Goal: Task Accomplishment & Management: Manage account settings

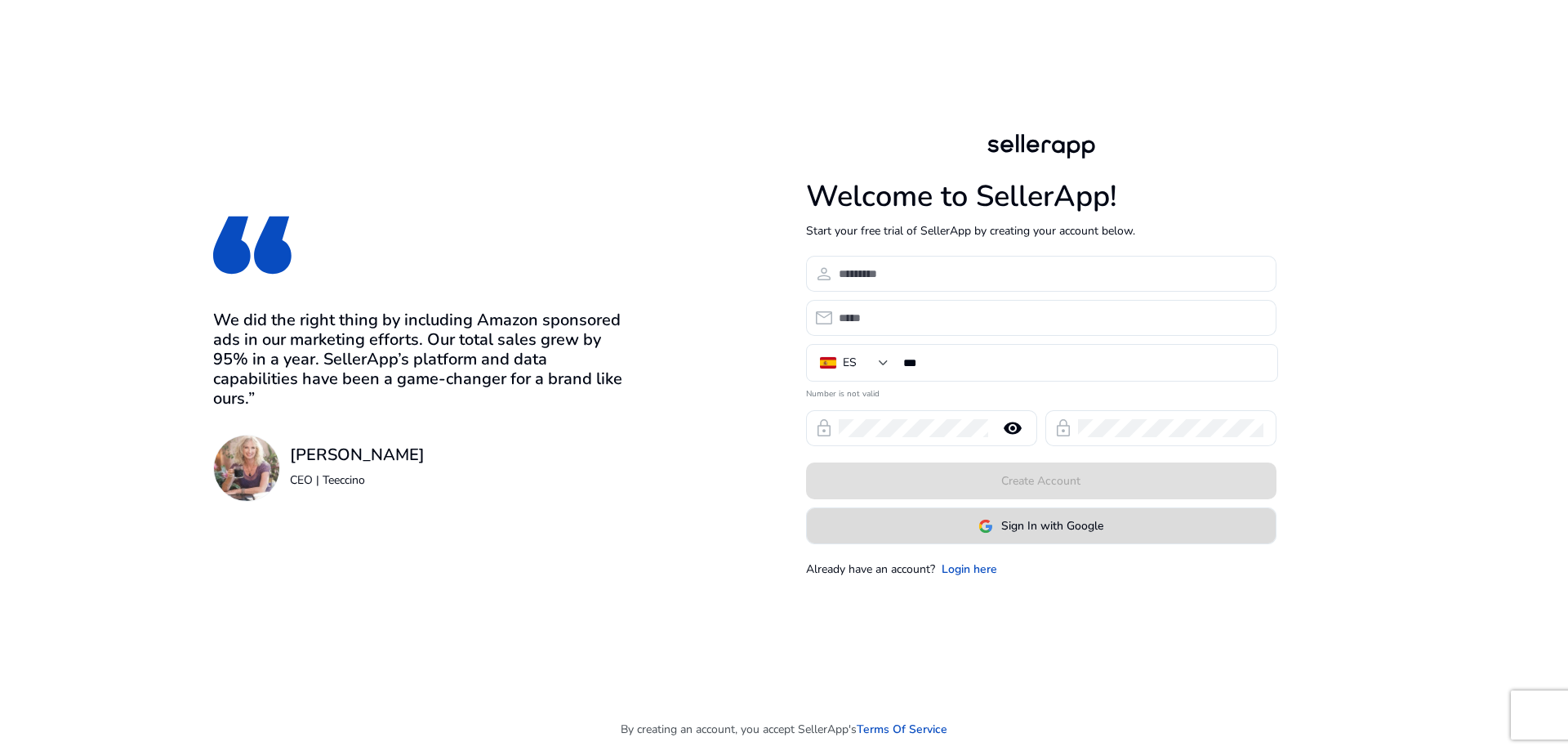
click at [1048, 530] on span "Sign In with Google" at bounding box center [1051, 526] width 102 height 17
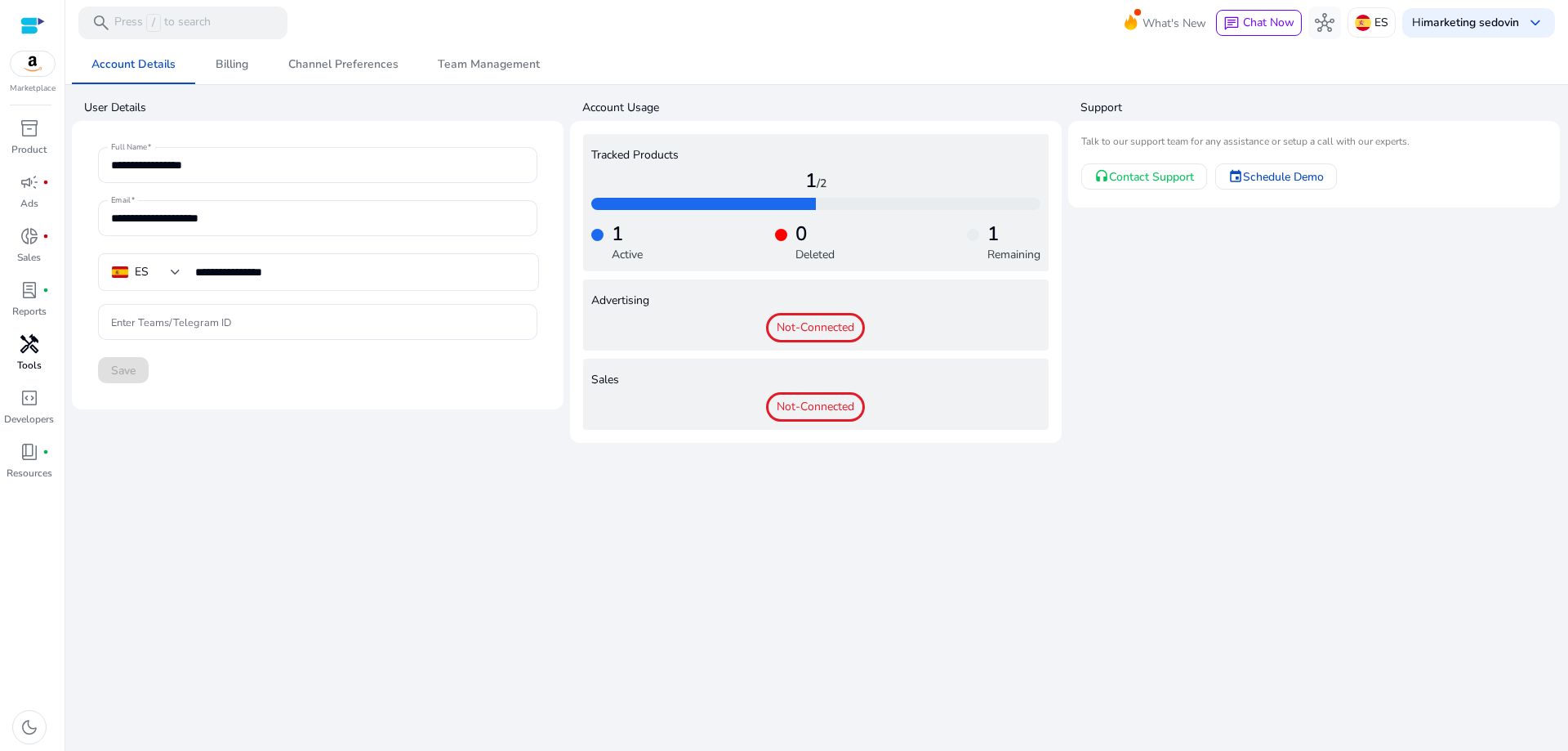
click at [22, 351] on span "handyman" at bounding box center [30, 344] width 20 height 20
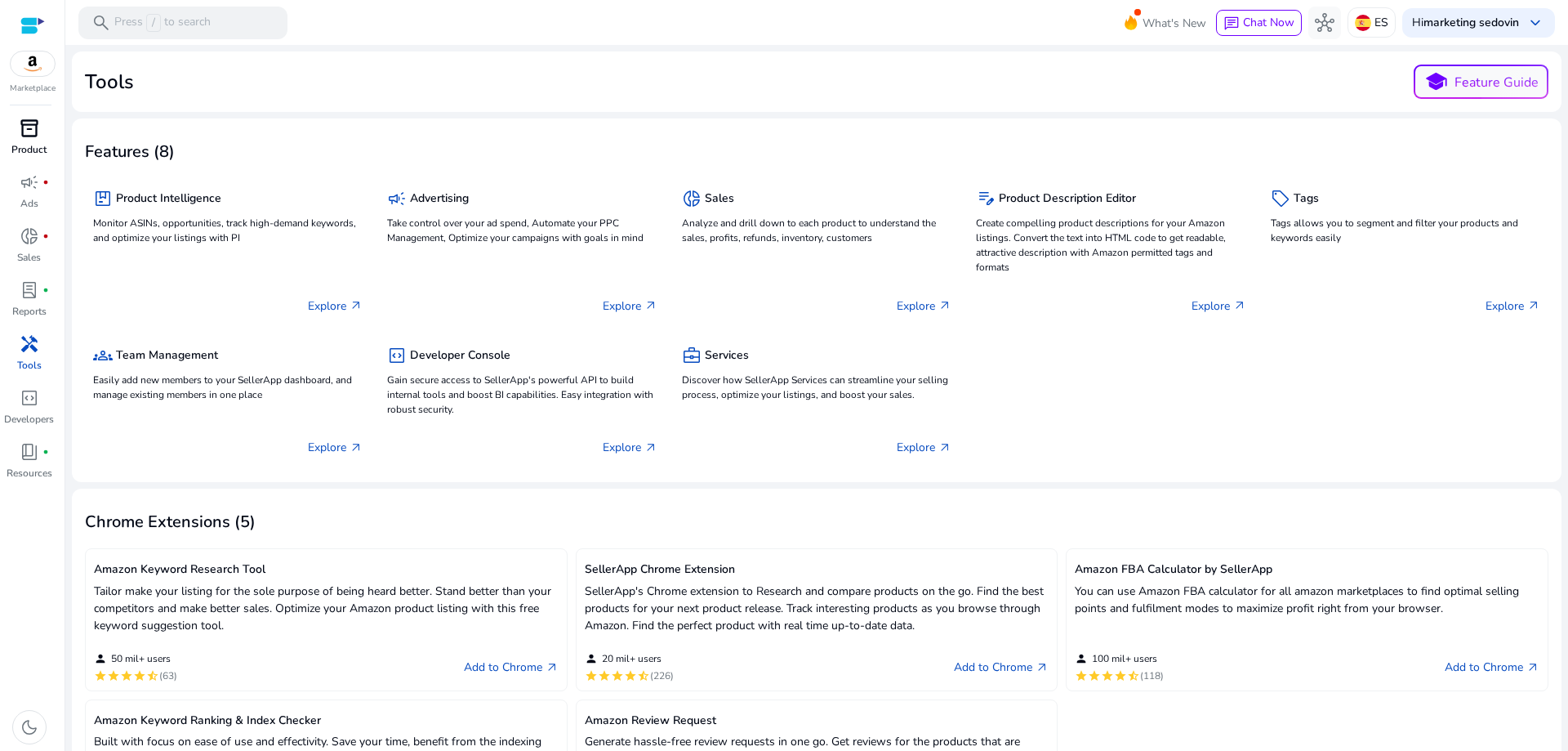
click at [28, 144] on p "Product" at bounding box center [29, 149] width 35 height 15
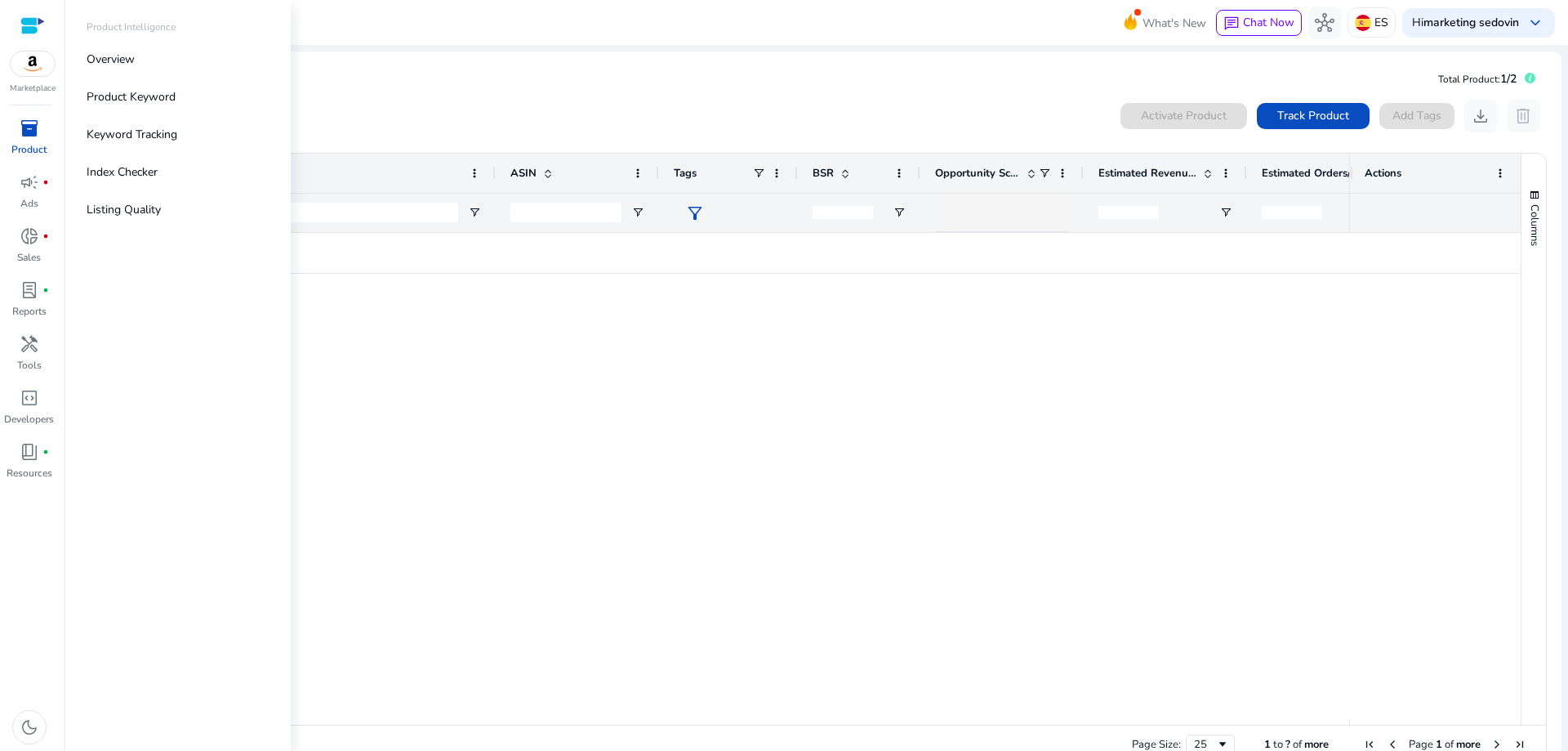
click at [28, 62] on img at bounding box center [32, 64] width 44 height 24
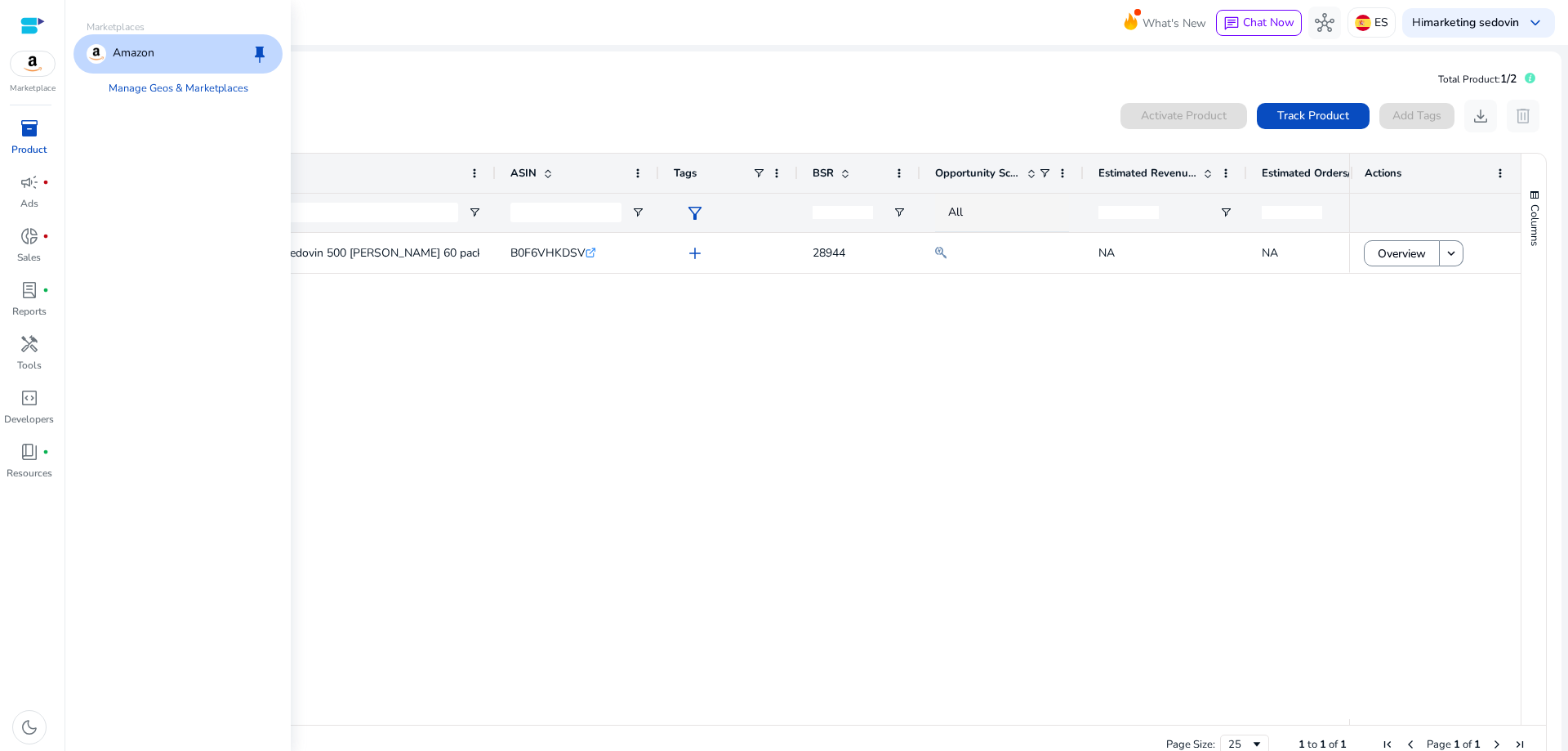
click at [25, 129] on span "inventory_2" at bounding box center [30, 128] width 20 height 20
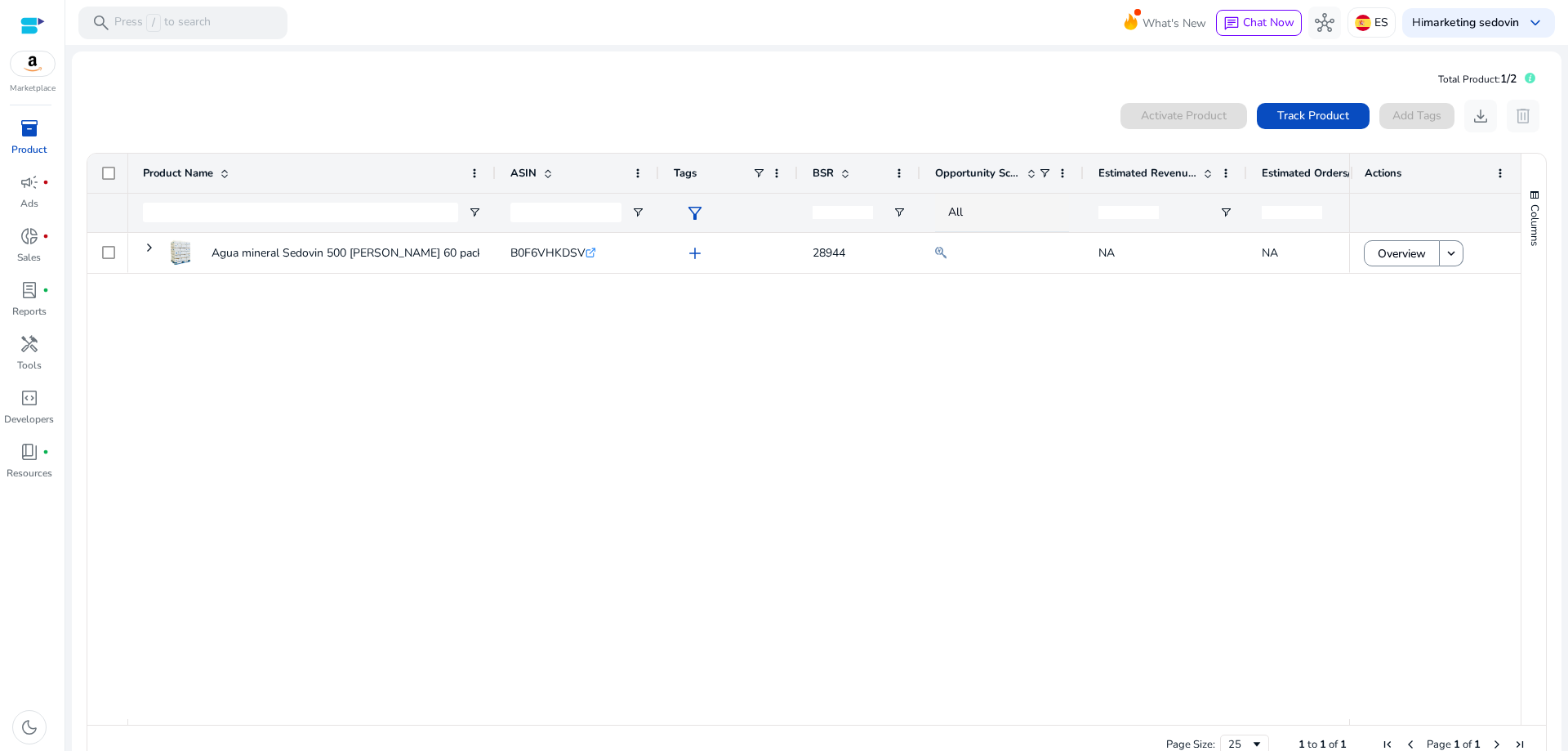
click at [547, 322] on div "Agua mineral Sedovin 500 [PERSON_NAME] 60 packs de 24 botellas B0F6VHKDSV .st0{…" at bounding box center [738, 476] width 1221 height 486
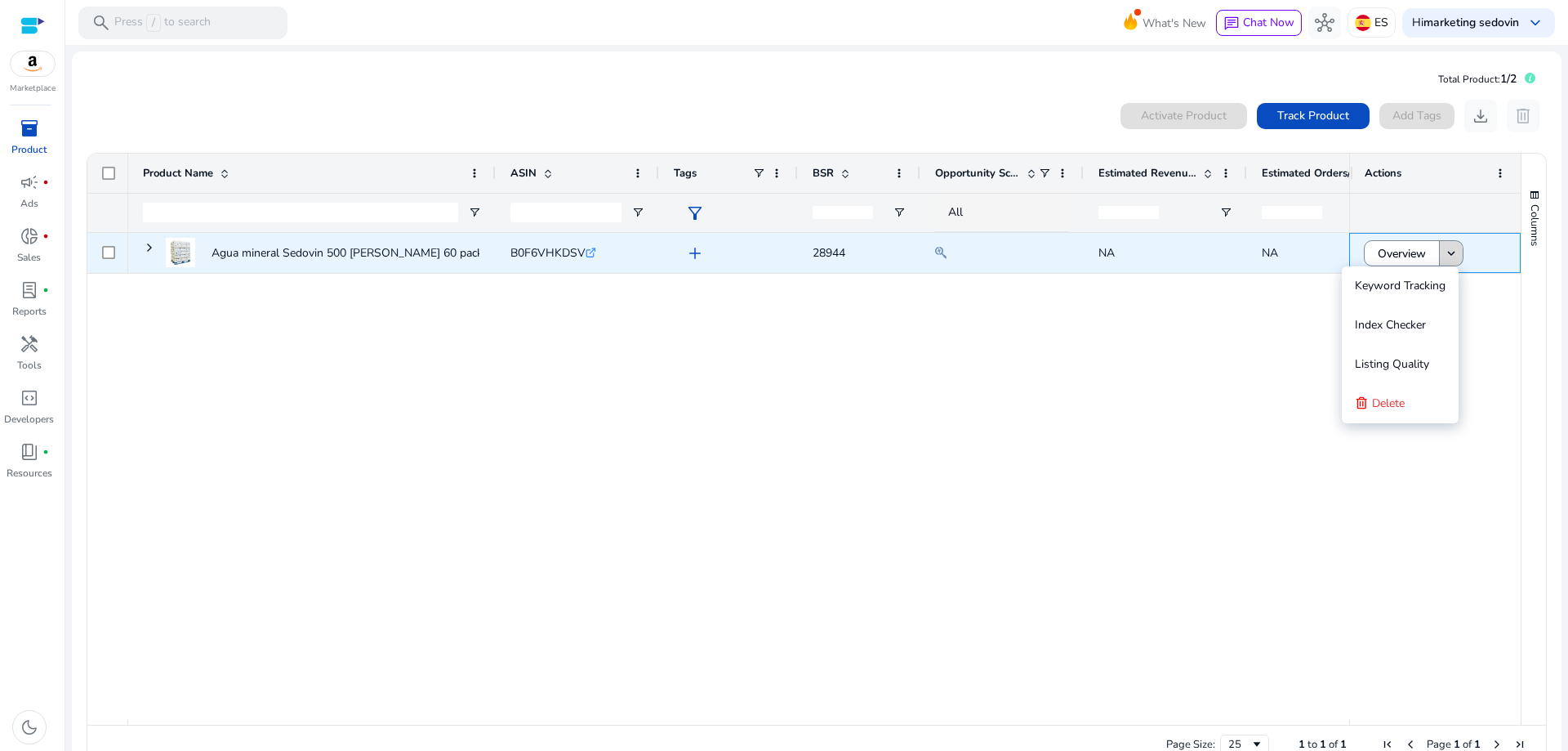
click at [1440, 254] on span at bounding box center [1451, 253] width 23 height 39
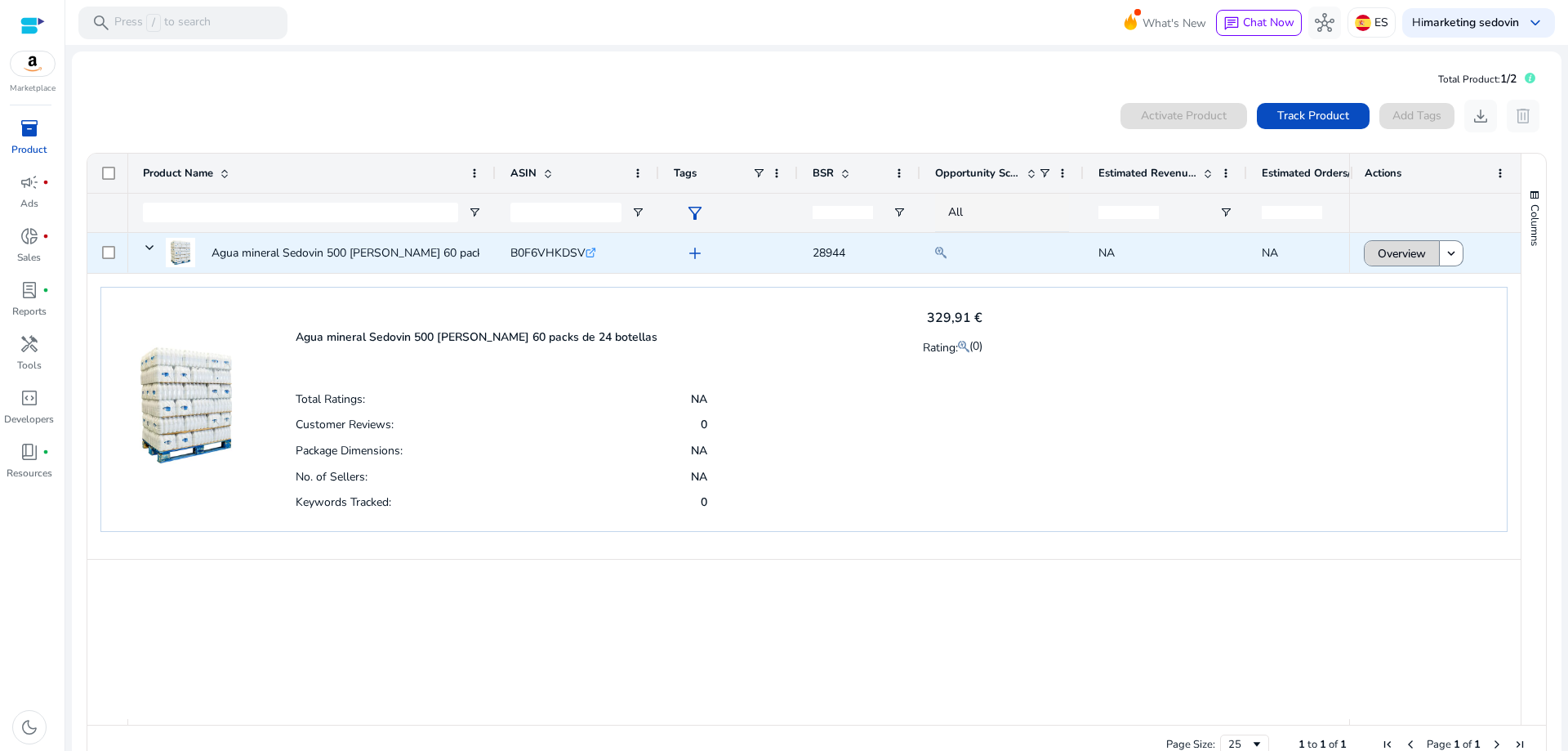
click at [1395, 251] on span "Overview" at bounding box center [1401, 253] width 48 height 34
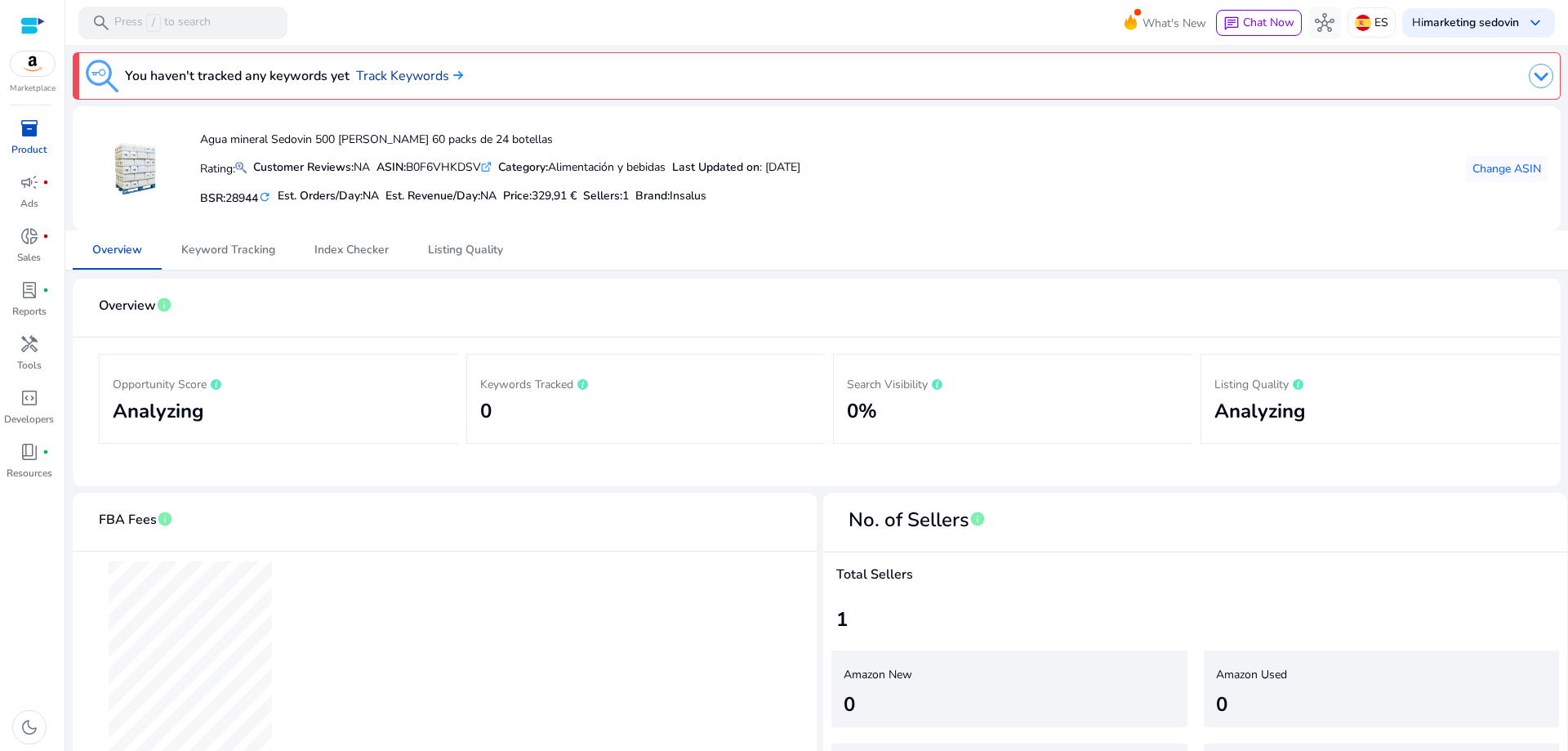
click at [424, 75] on link "Track Keywords" at bounding box center [409, 76] width 107 height 20
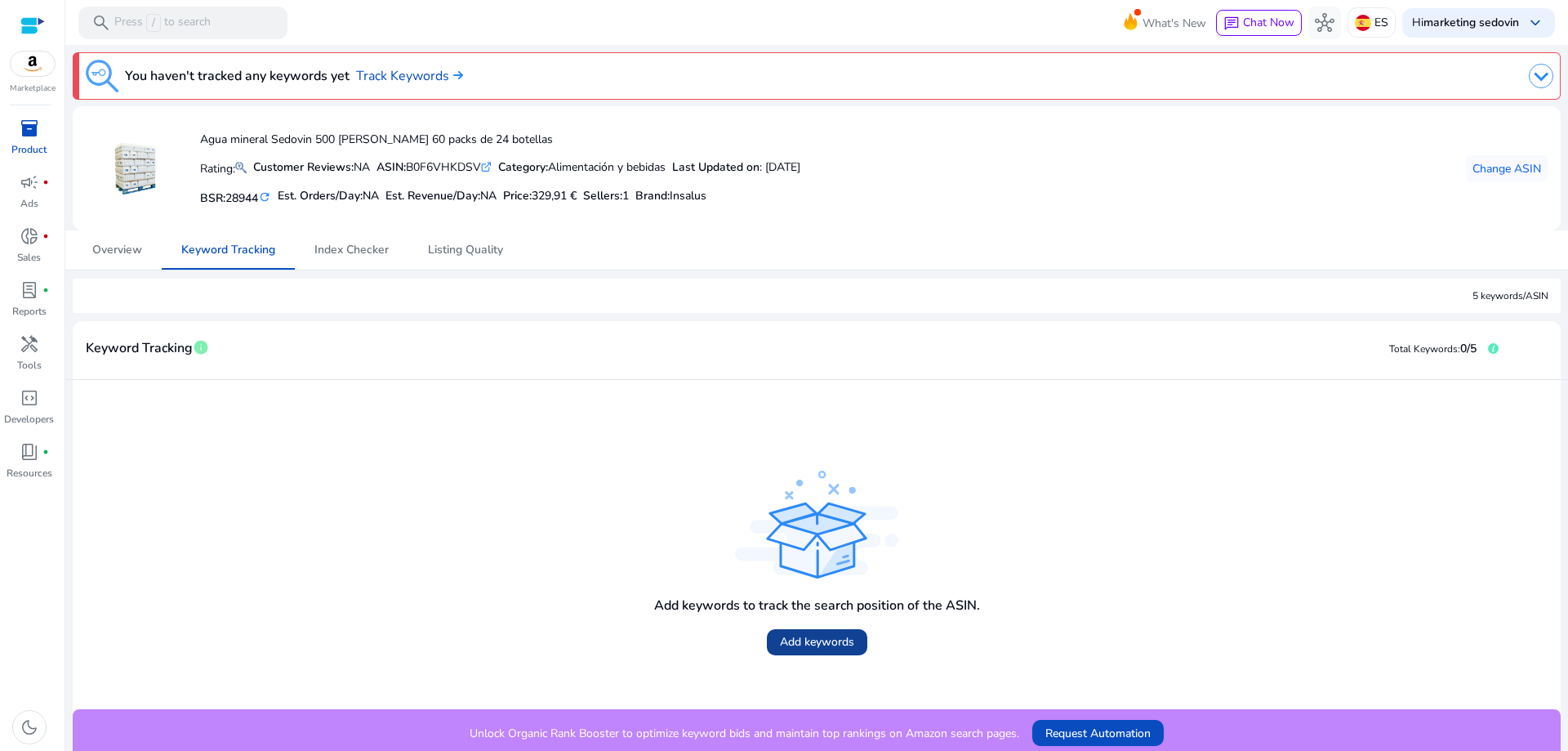
click at [811, 650] on span "Add keywords" at bounding box center [817, 642] width 74 height 17
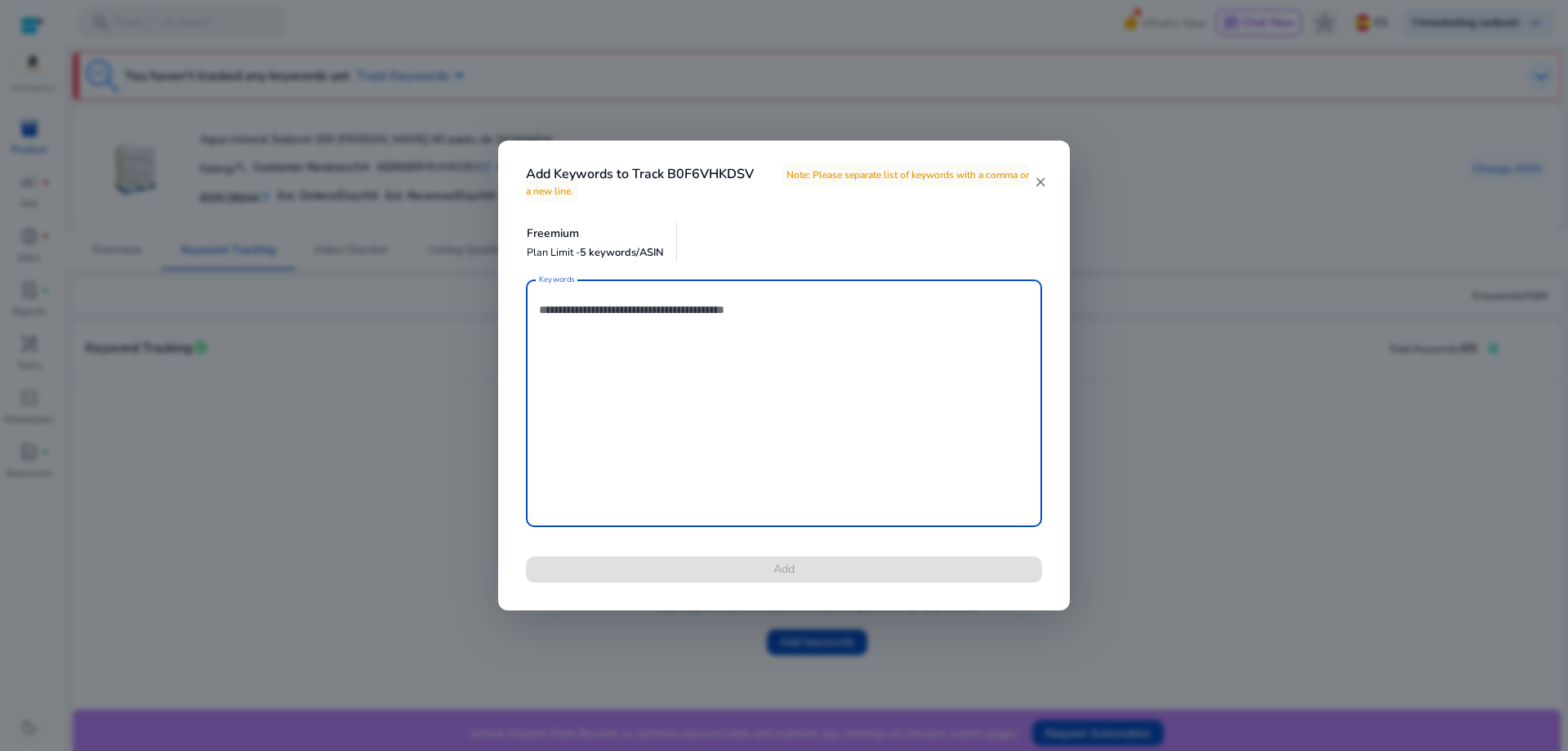
scroll to position [7, 0]
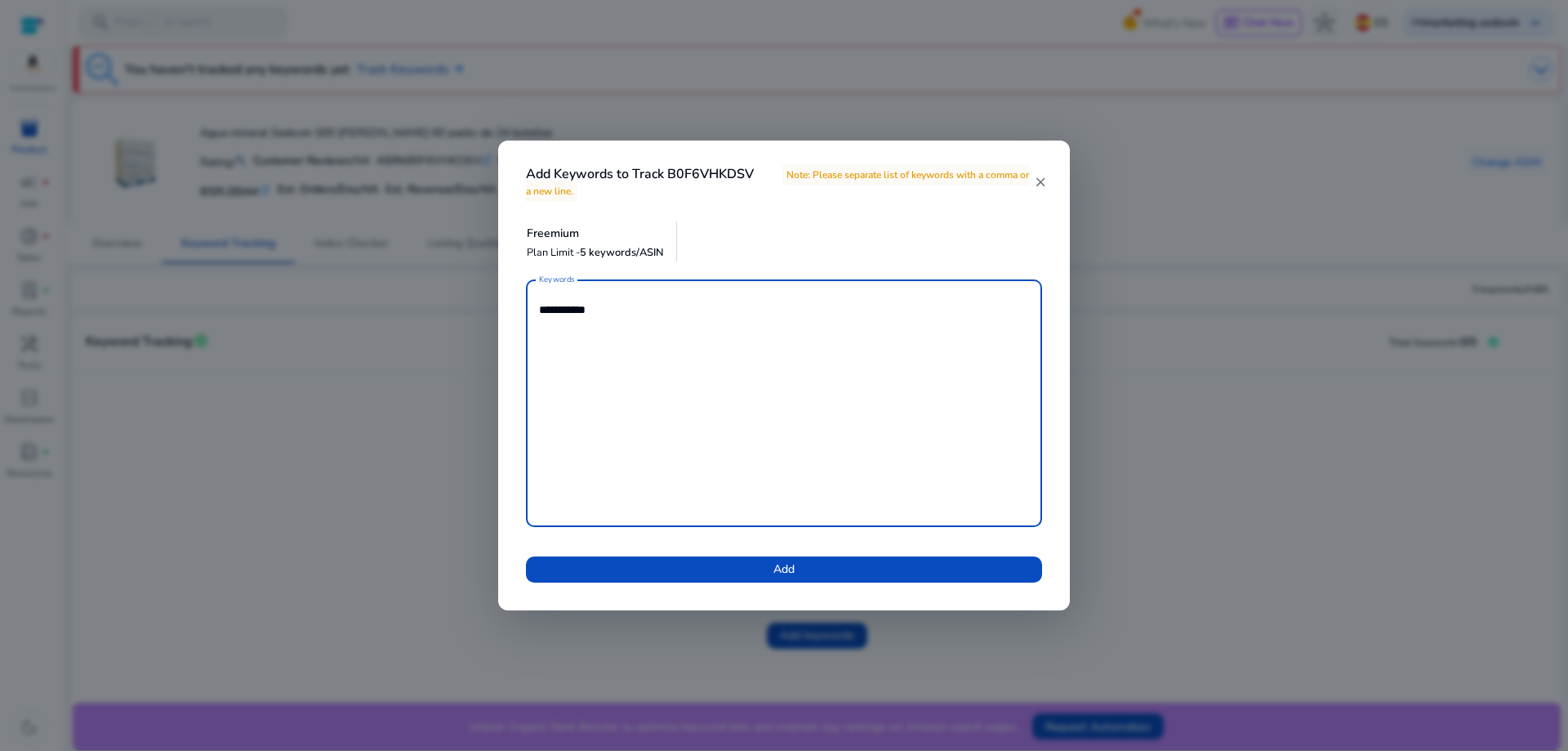
type textarea "**********"
click at [816, 572] on span at bounding box center [784, 569] width 517 height 39
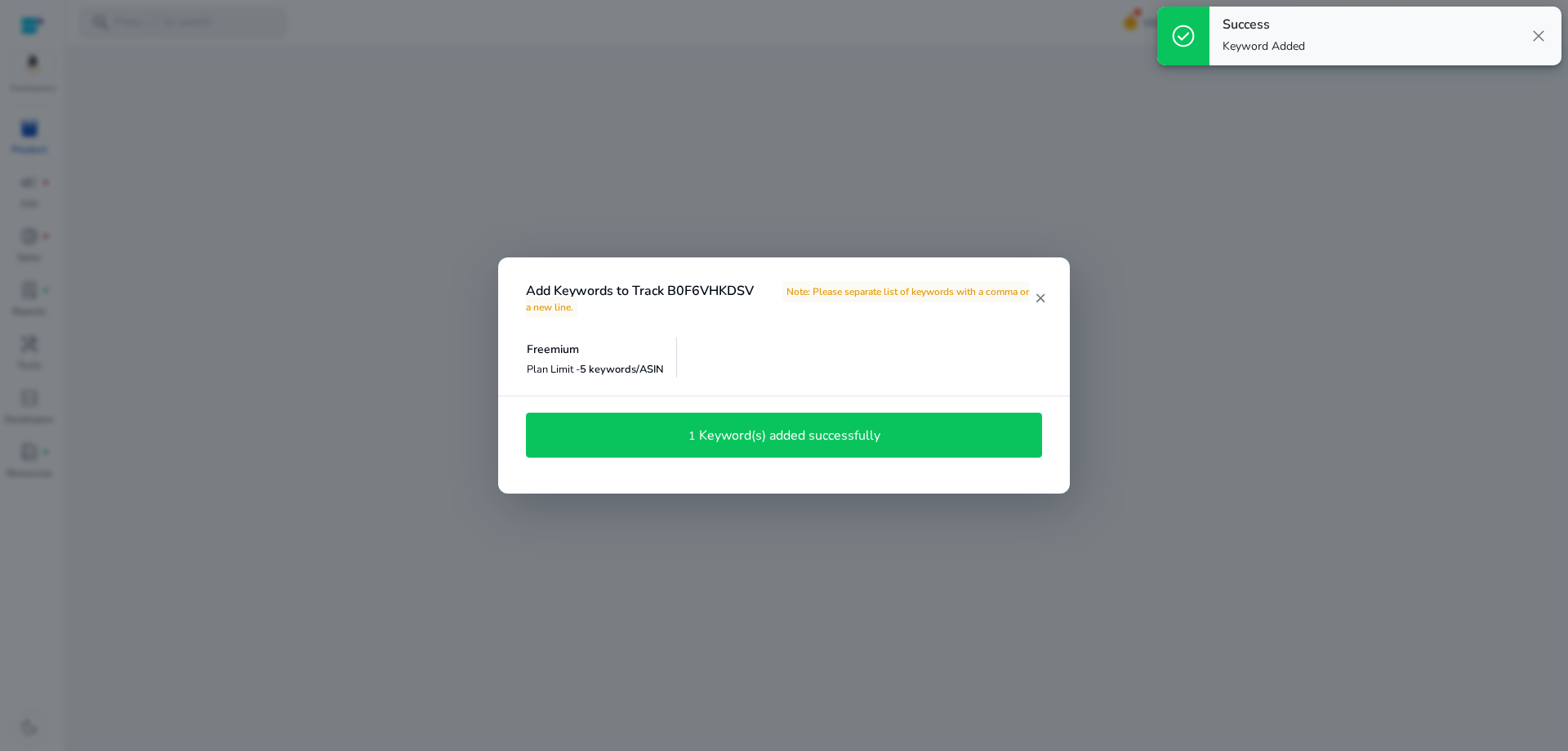
click at [849, 436] on h4 "Keyword(s) added successfully" at bounding box center [790, 436] width 181 height 16
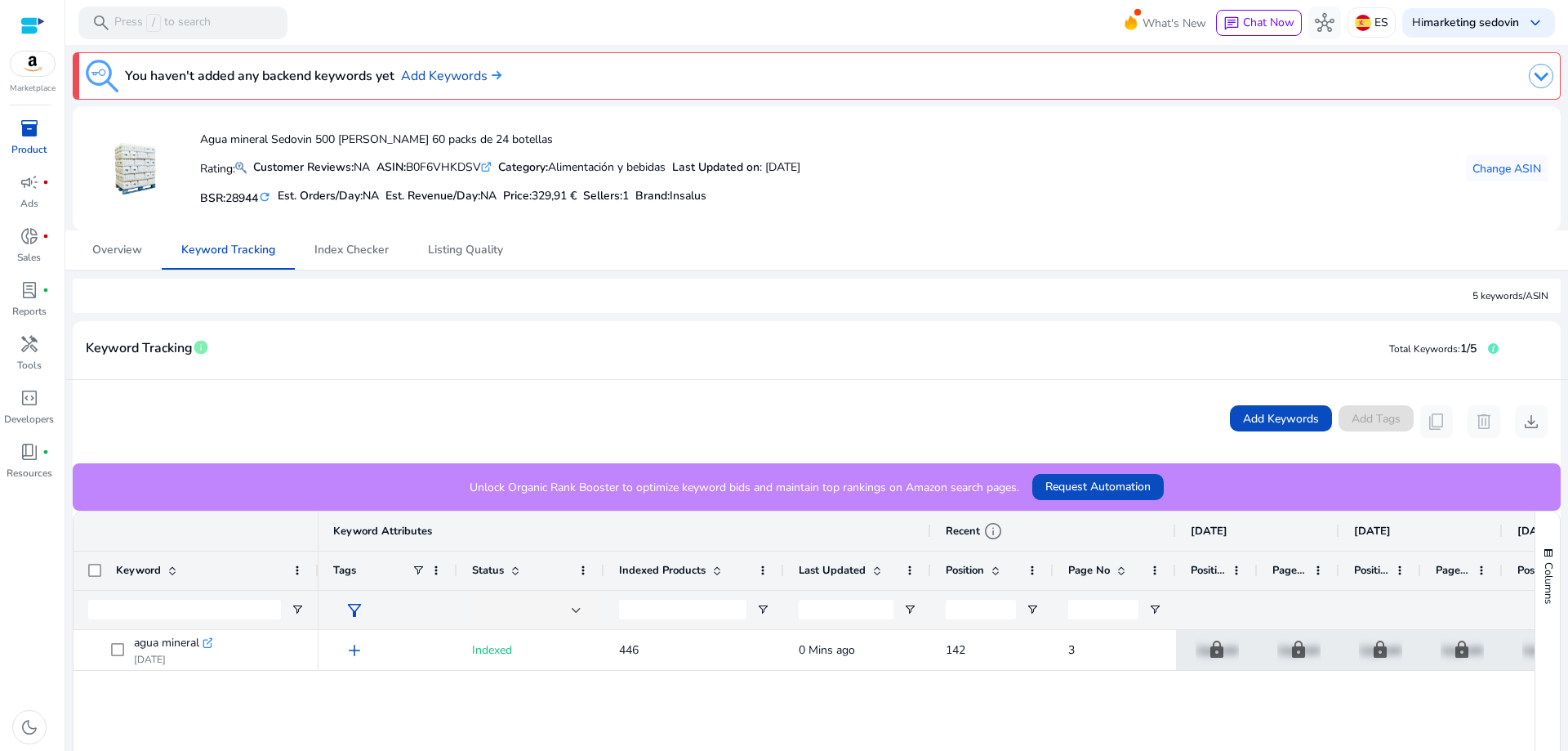
drag, startPoint x: 725, startPoint y: 569, endPoint x: 783, endPoint y: 565, distance: 58.1
click at [783, 565] on div at bounding box center [784, 571] width 7 height 38
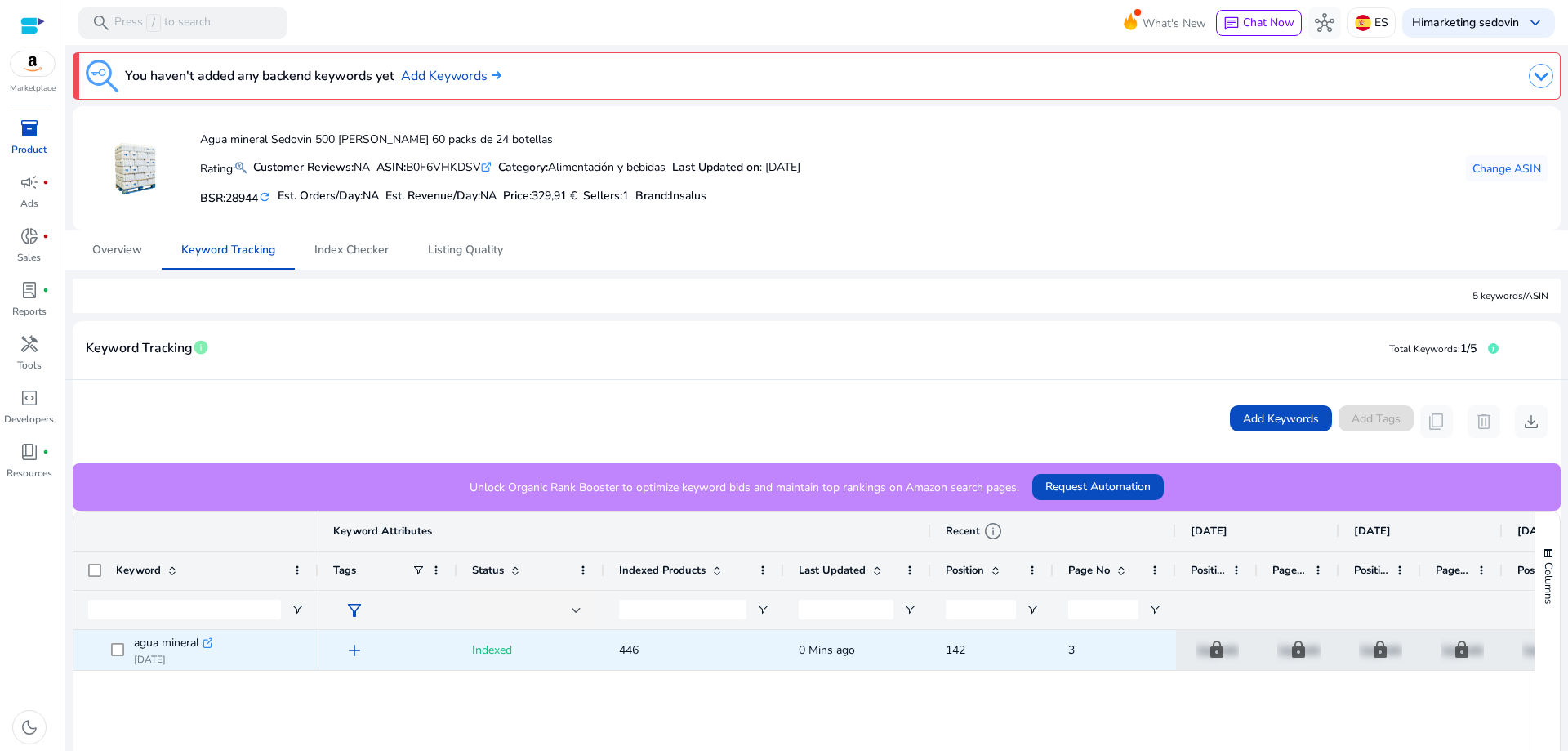
click at [210, 638] on icon ".st0{fill:#2c8af8}" at bounding box center [208, 642] width 11 height 11
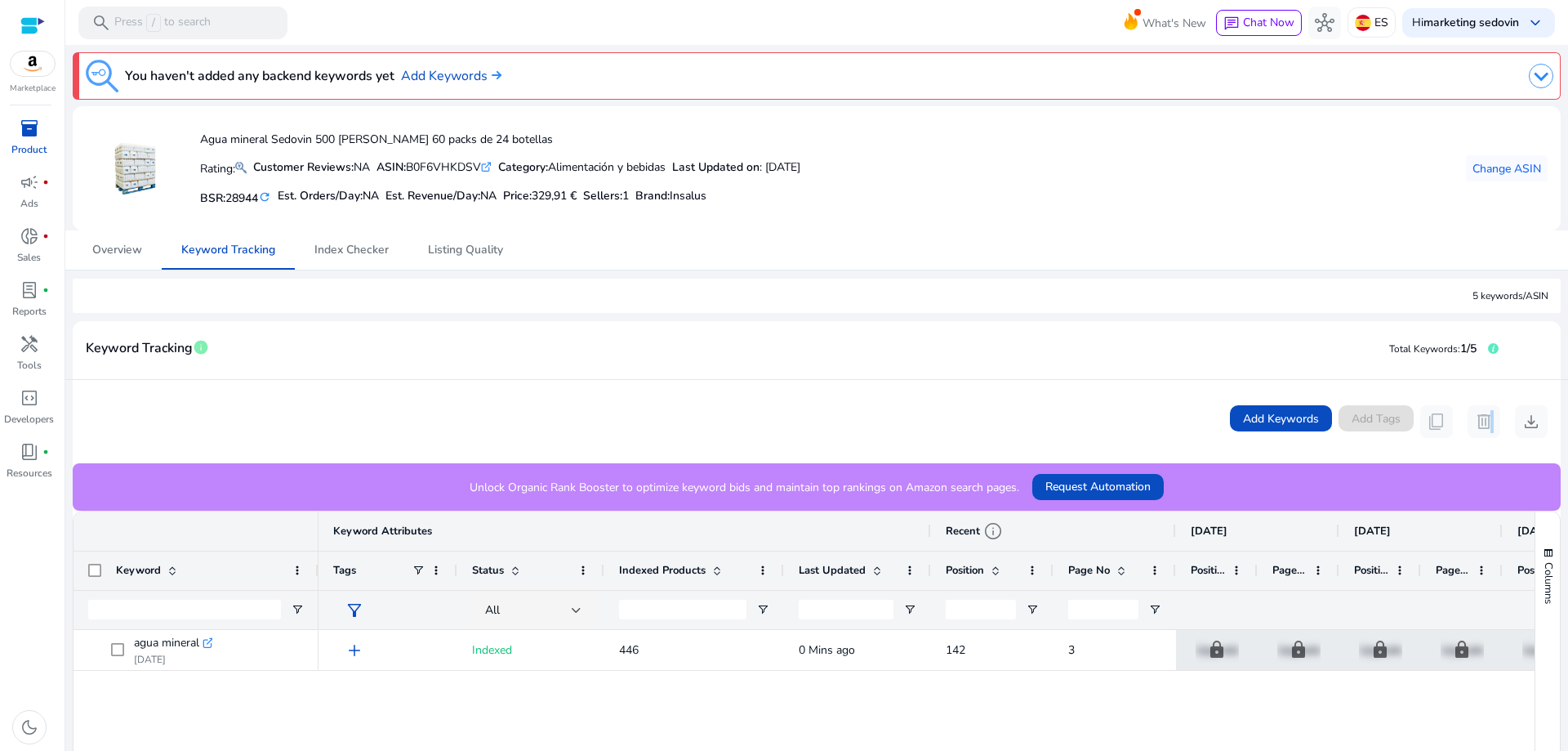
click at [1482, 419] on app-icon-holder "delete" at bounding box center [1485, 422] width 33 height 33
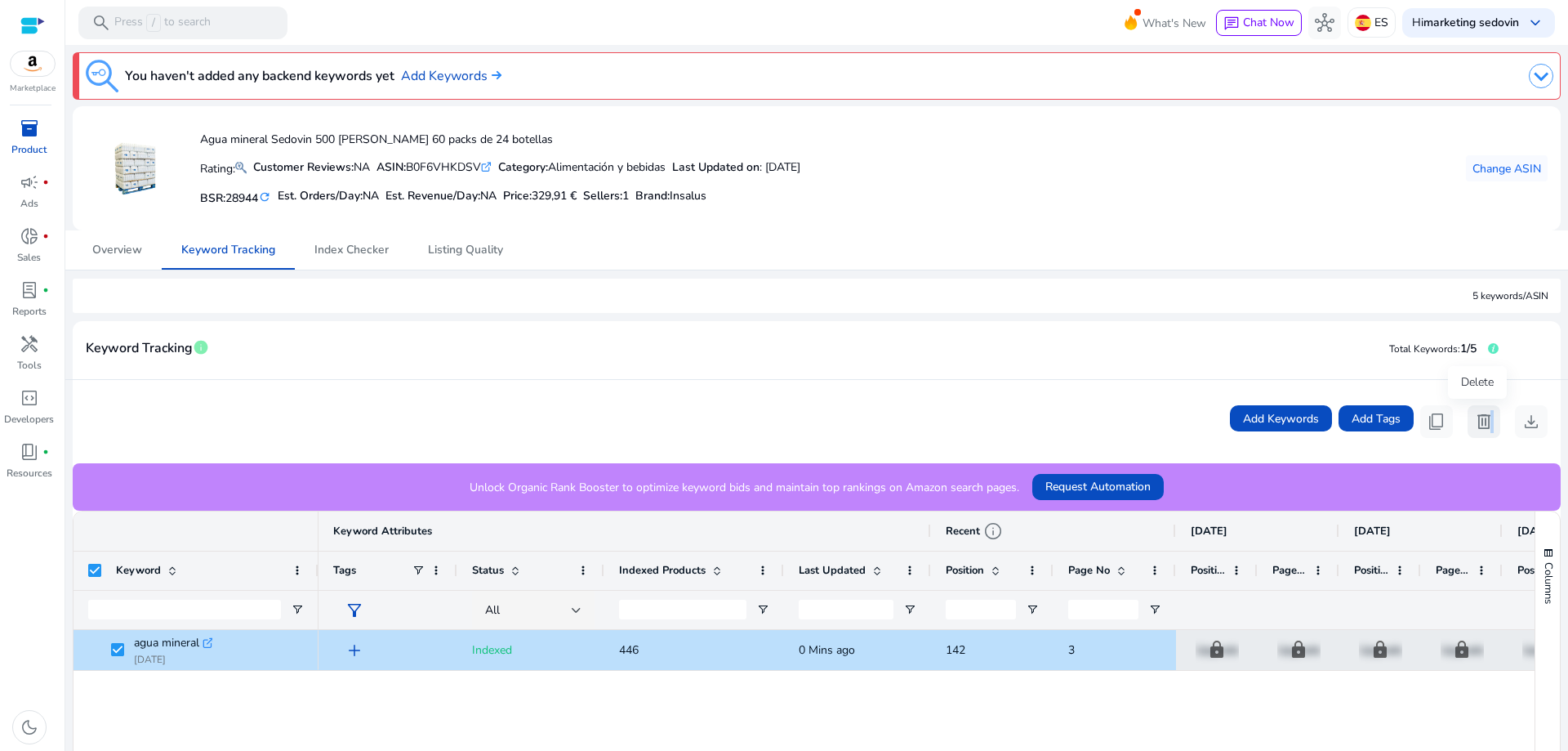
click at [1480, 421] on span "delete" at bounding box center [1484, 421] width 20 height 20
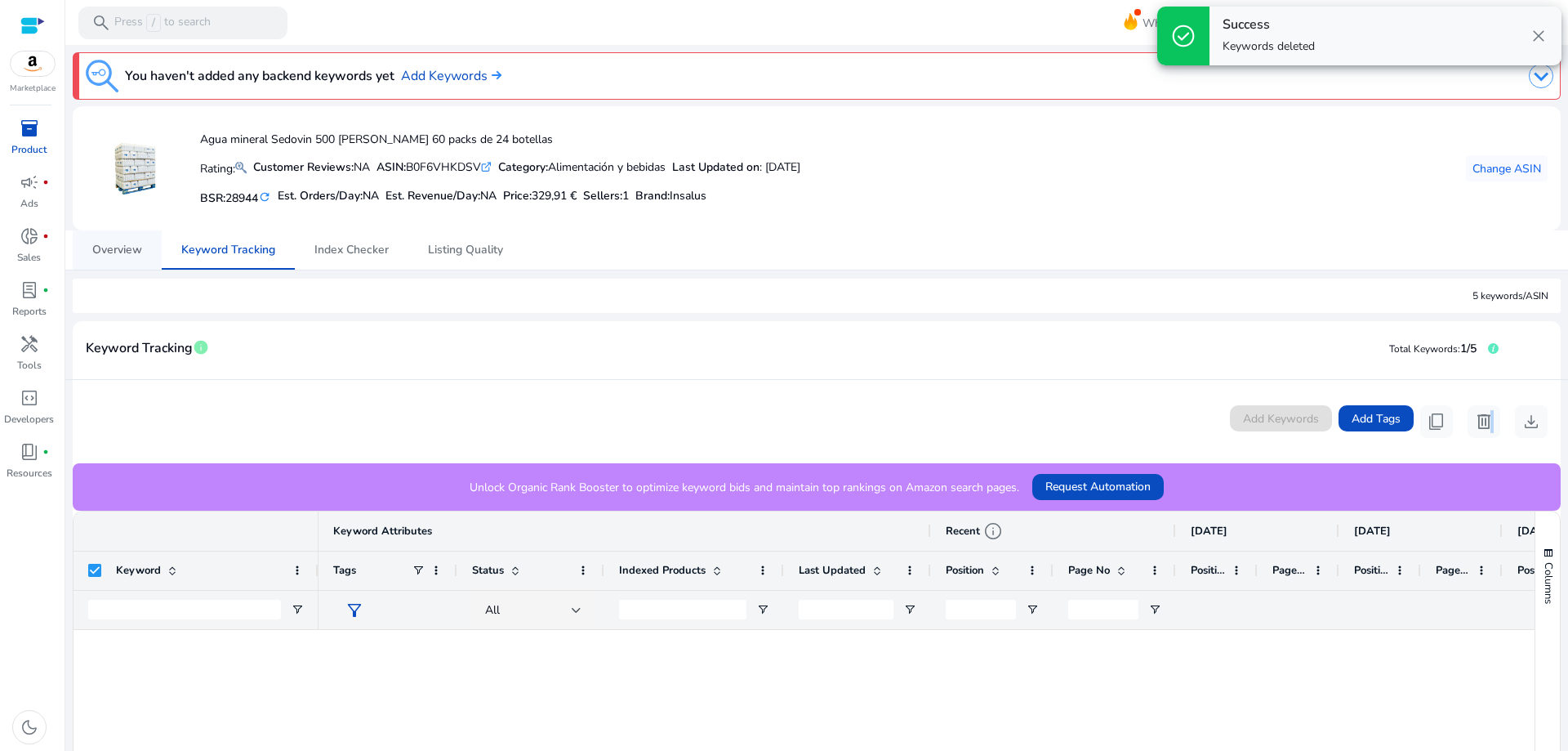
click at [121, 261] on span "Overview" at bounding box center [117, 250] width 50 height 39
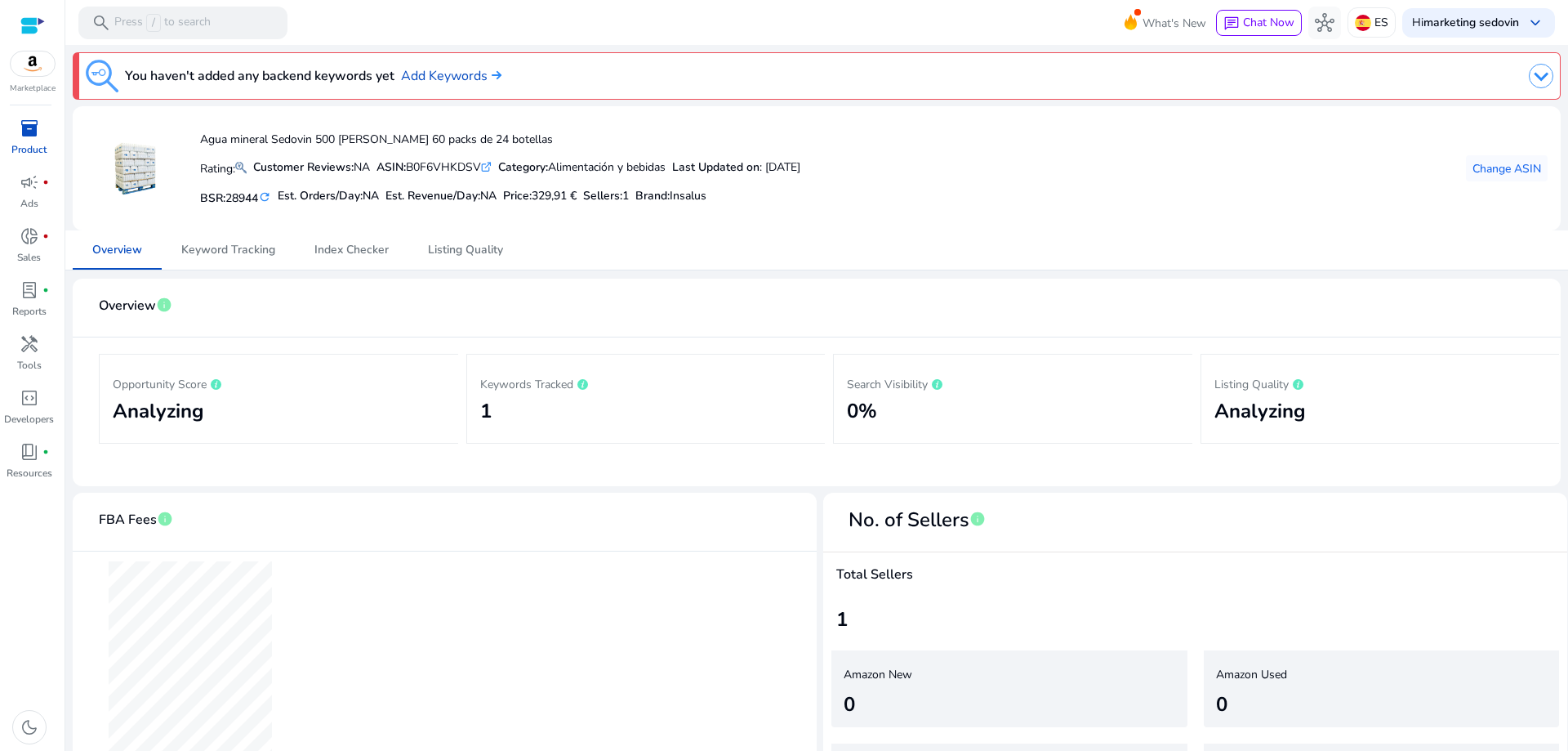
click at [30, 123] on span "inventory_2" at bounding box center [30, 128] width 20 height 20
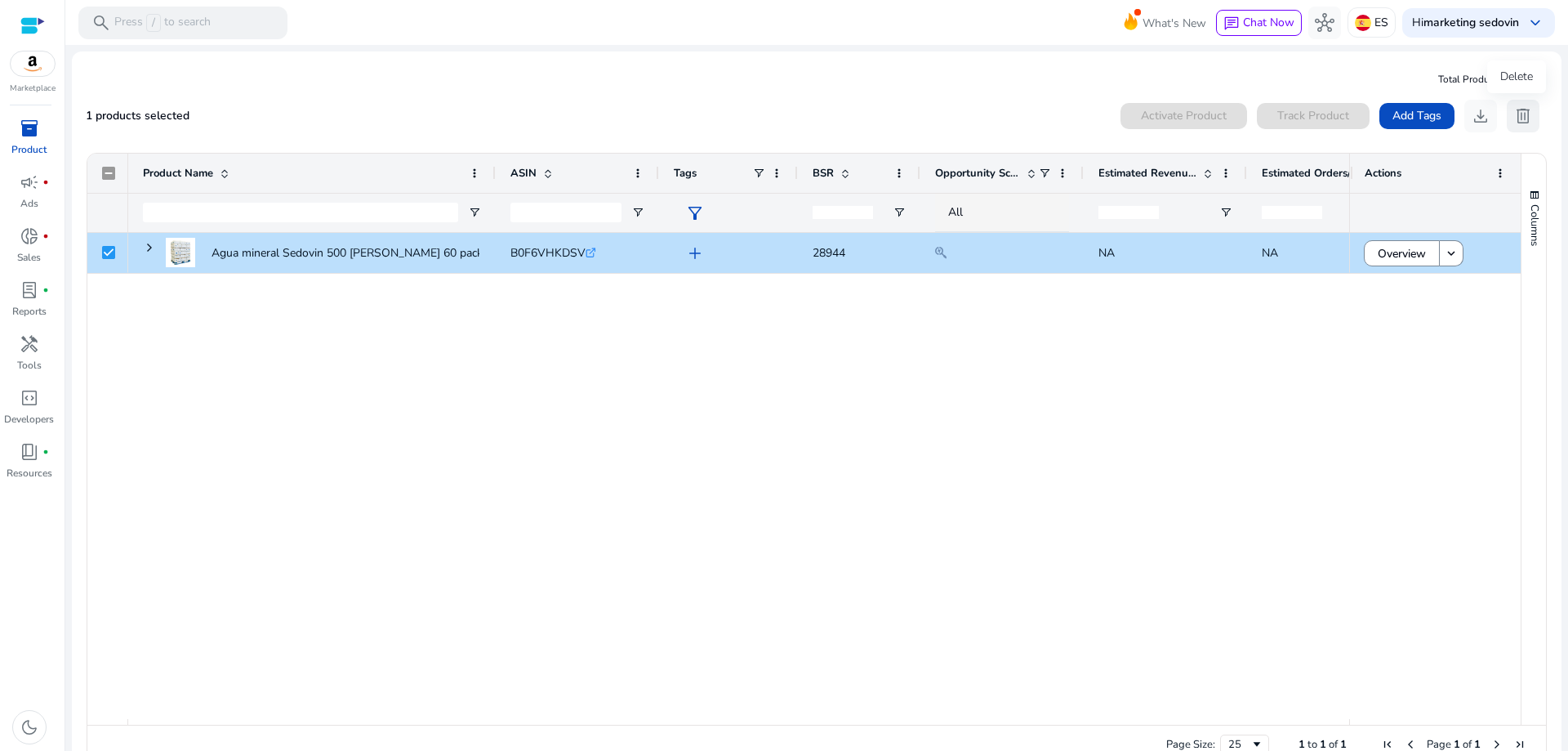
click at [1526, 115] on button "delete" at bounding box center [1524, 117] width 33 height 33
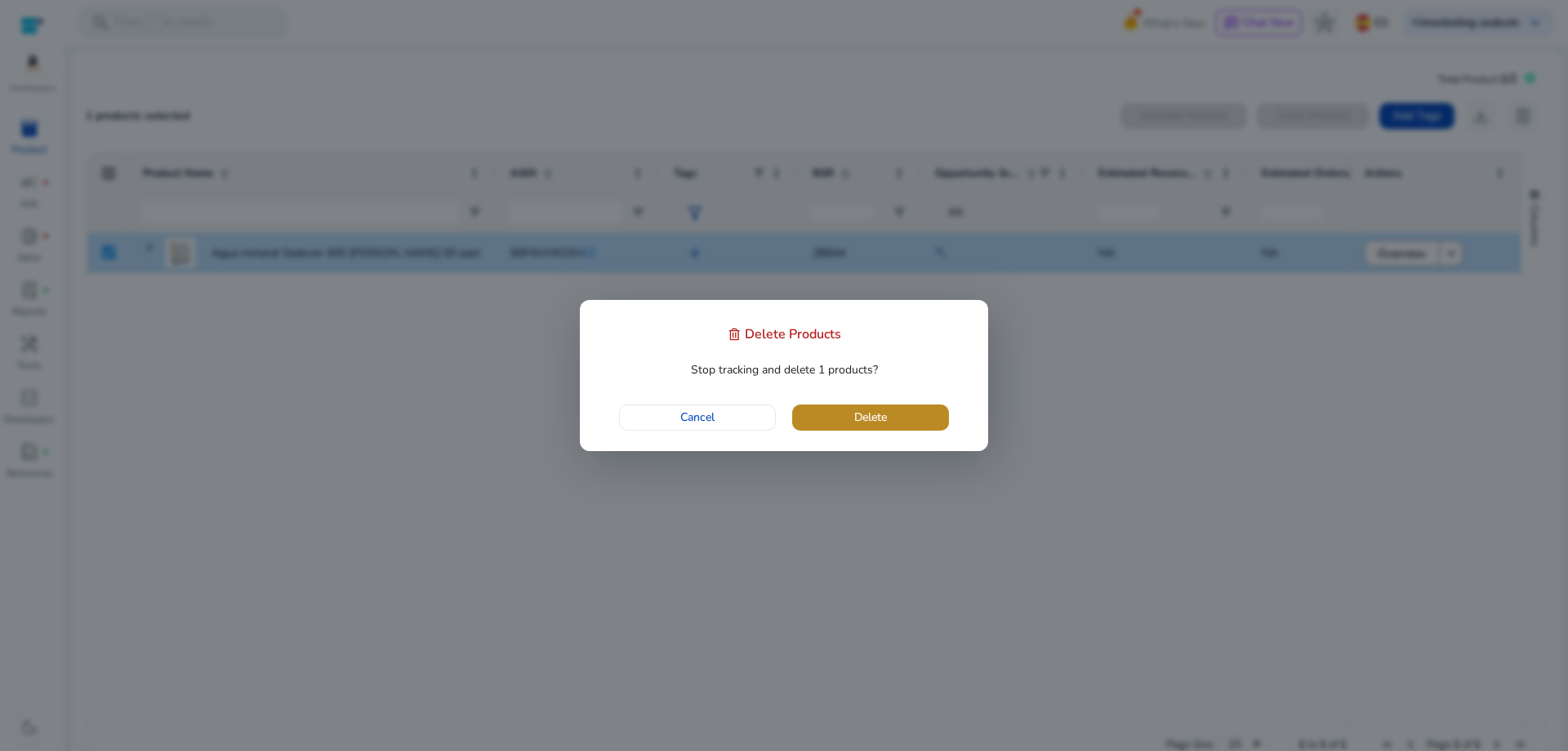
click at [818, 419] on span "button" at bounding box center [871, 417] width 157 height 39
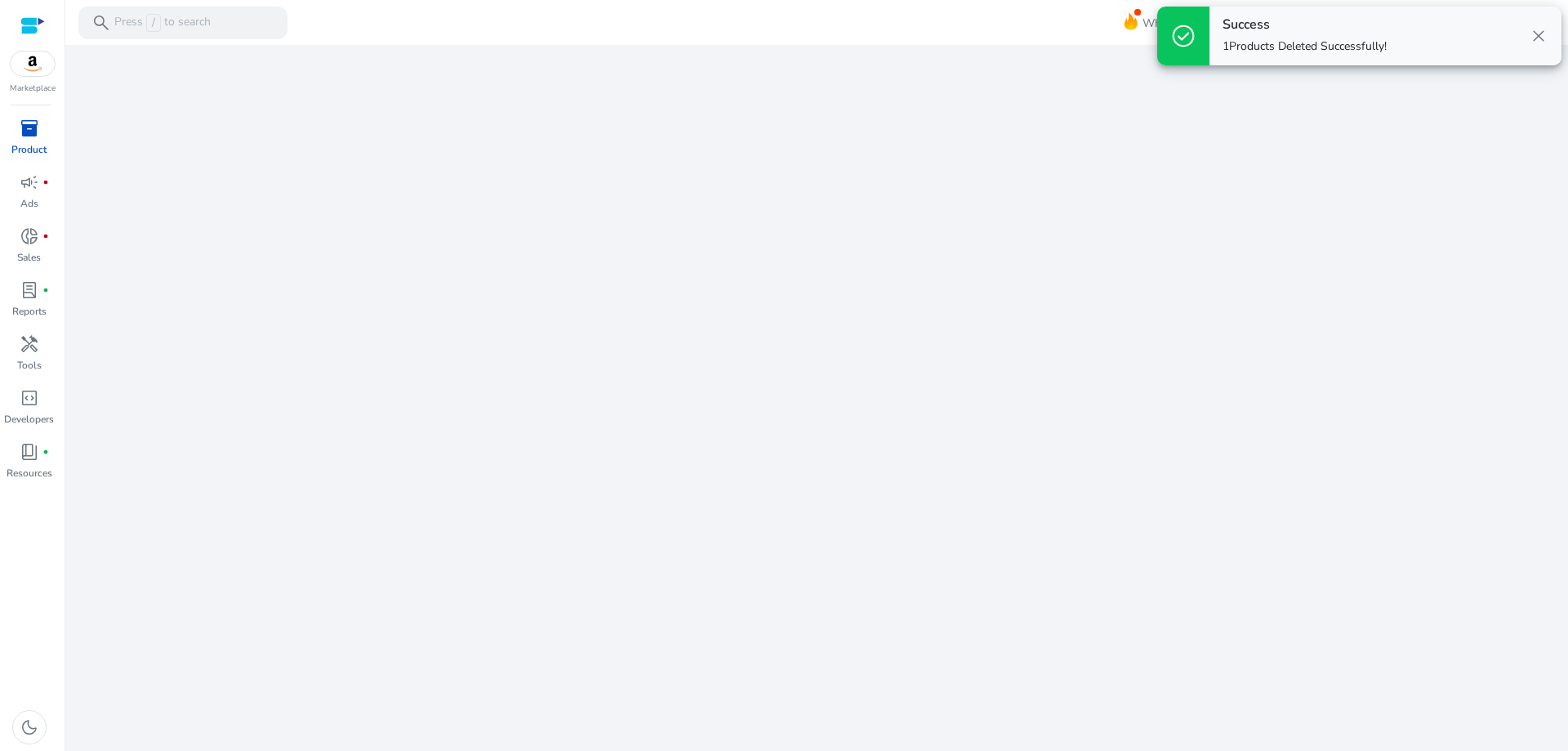
click at [1544, 32] on span "close" at bounding box center [1538, 36] width 20 height 20
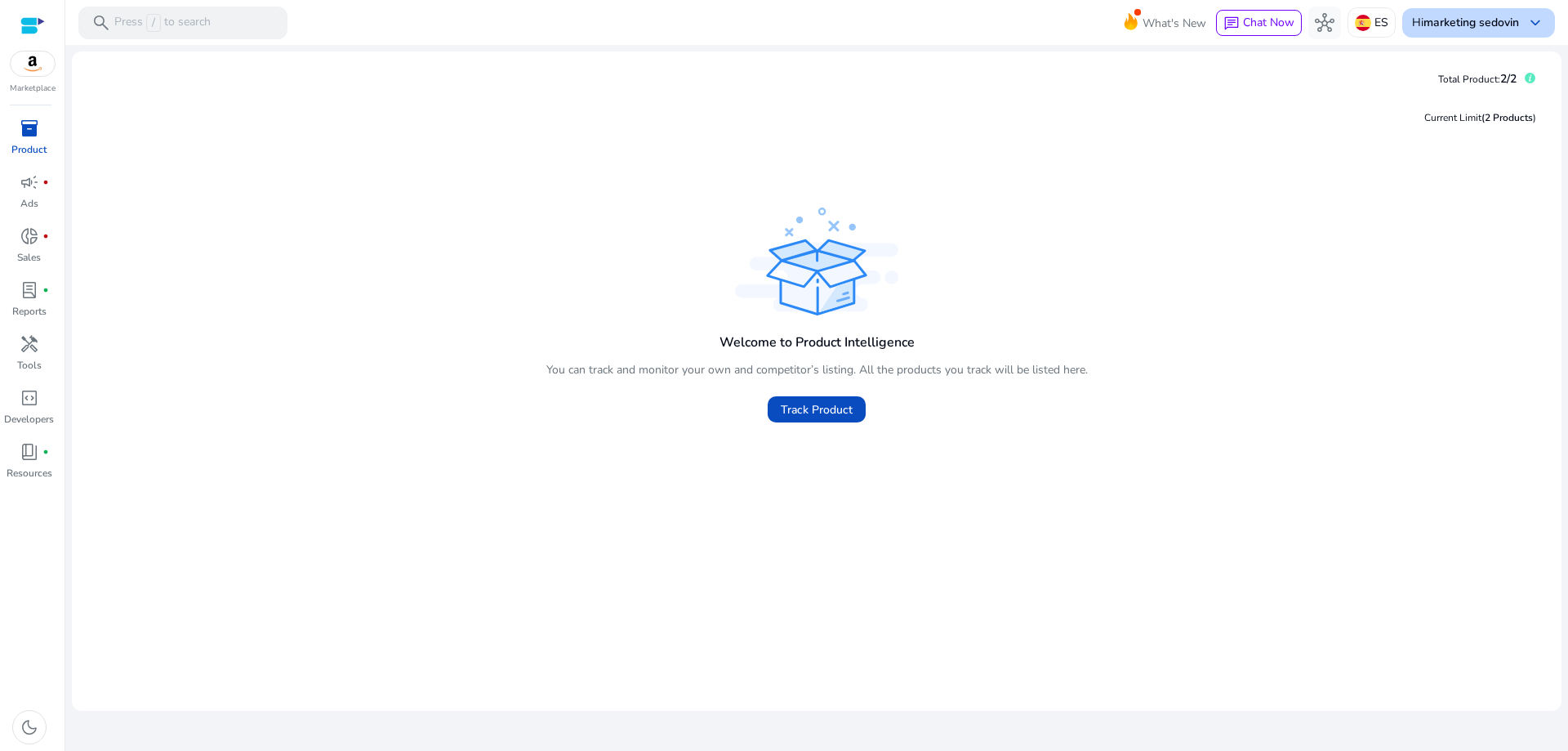
click at [1484, 13] on div "Hi marketing sedovin keyboard_arrow_down" at bounding box center [1478, 23] width 153 height 30
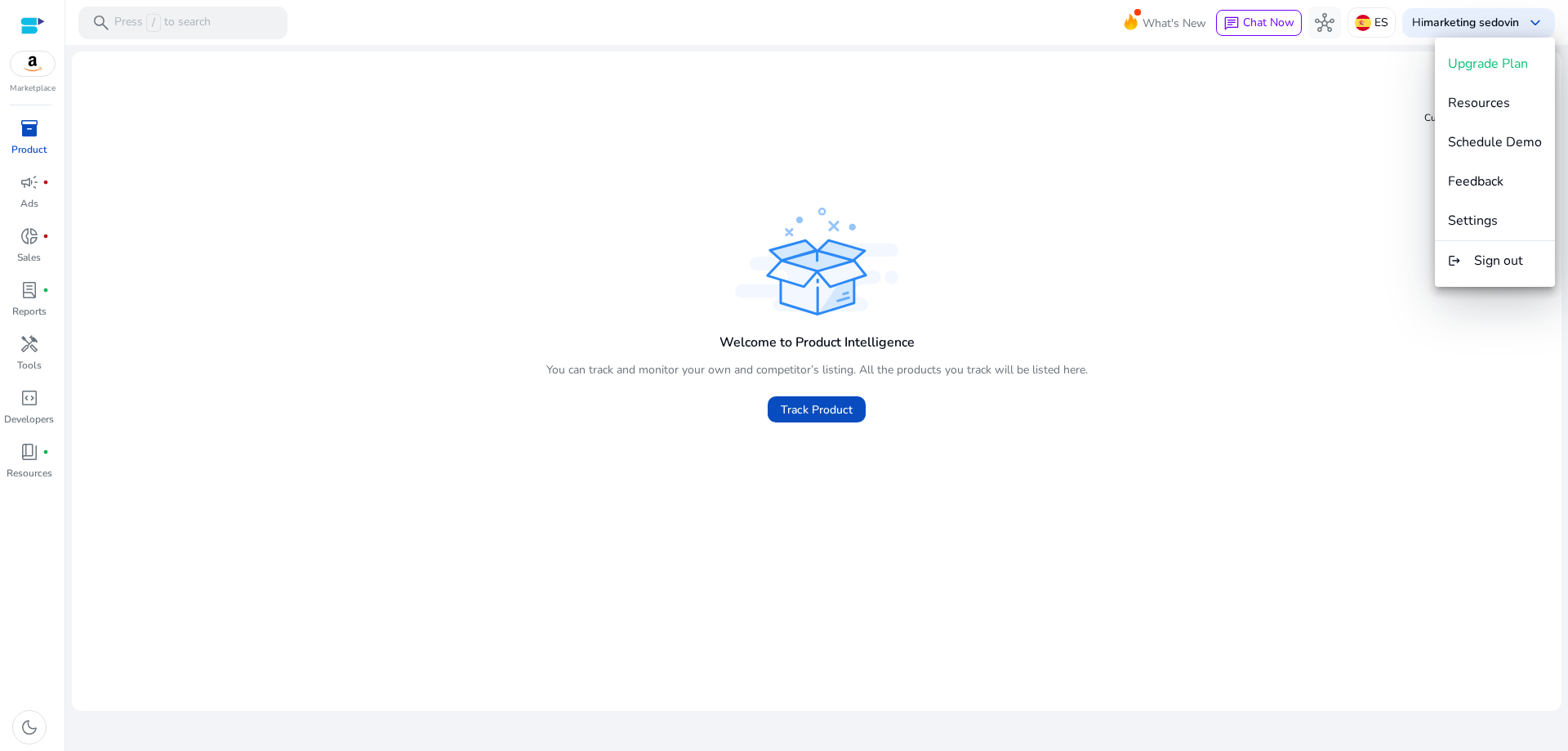
click at [1490, 254] on span "Sign out" at bounding box center [1498, 260] width 49 height 18
